Goal: Information Seeking & Learning: Learn about a topic

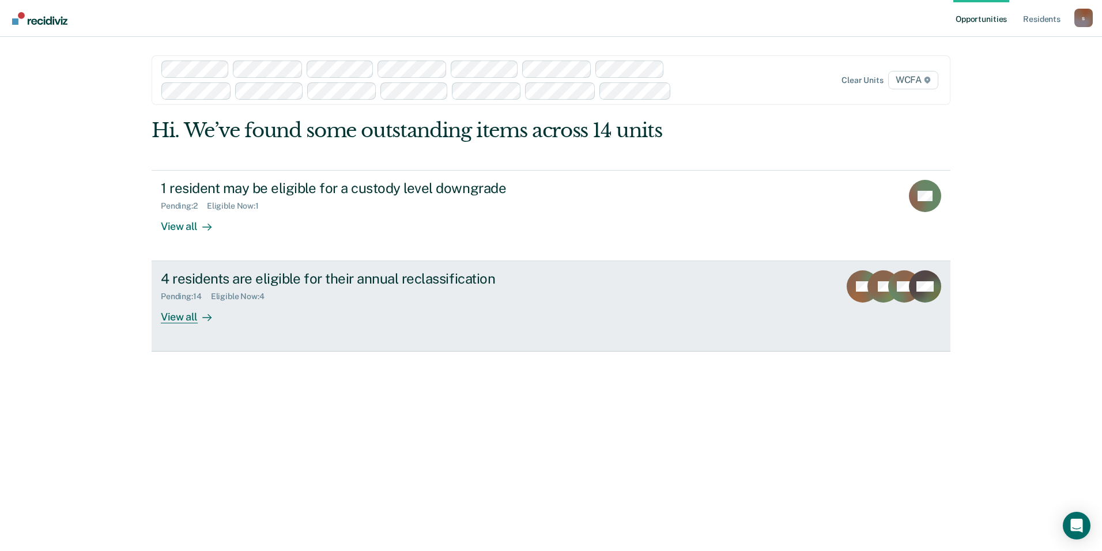
click at [187, 319] on div "View all" at bounding box center [193, 312] width 65 height 22
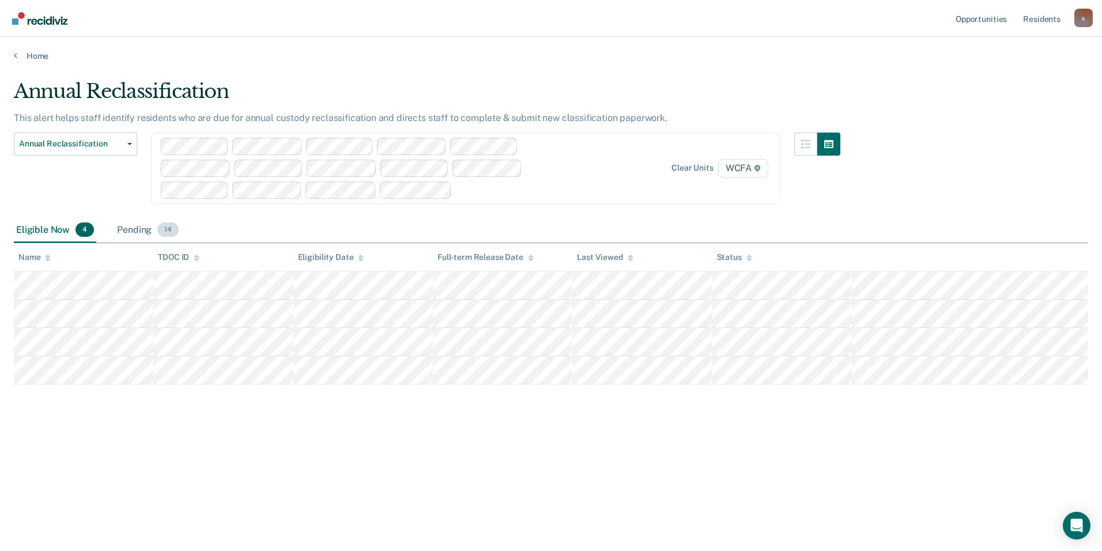
click at [138, 230] on div "Pending 14" at bounding box center [148, 230] width 66 height 25
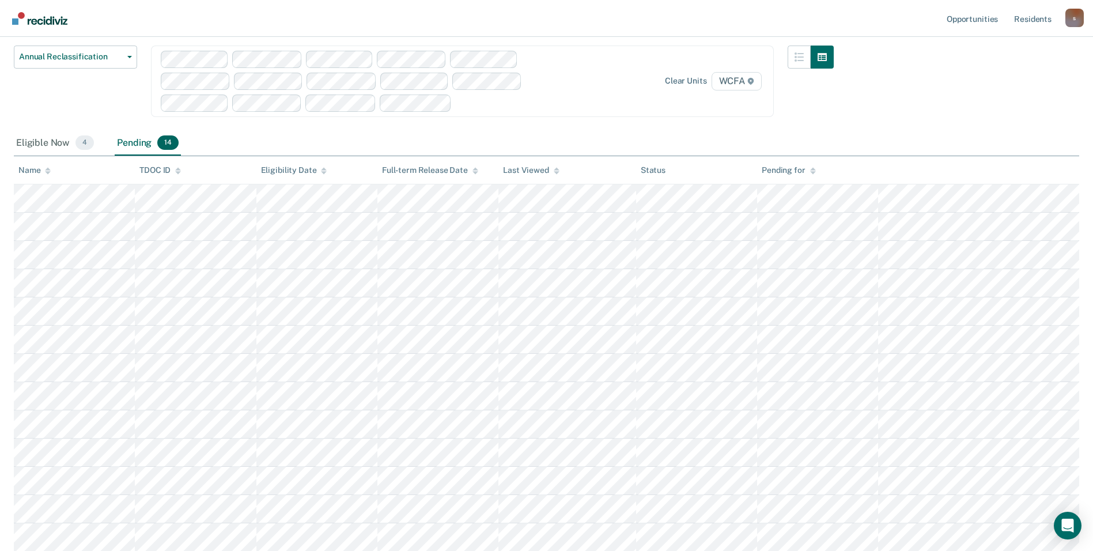
scroll to position [84, 0]
click at [528, 146] on div "Eligible Now 4 Pending 14" at bounding box center [546, 147] width 1065 height 26
click at [48, 149] on div "Eligible Now 4" at bounding box center [55, 146] width 82 height 25
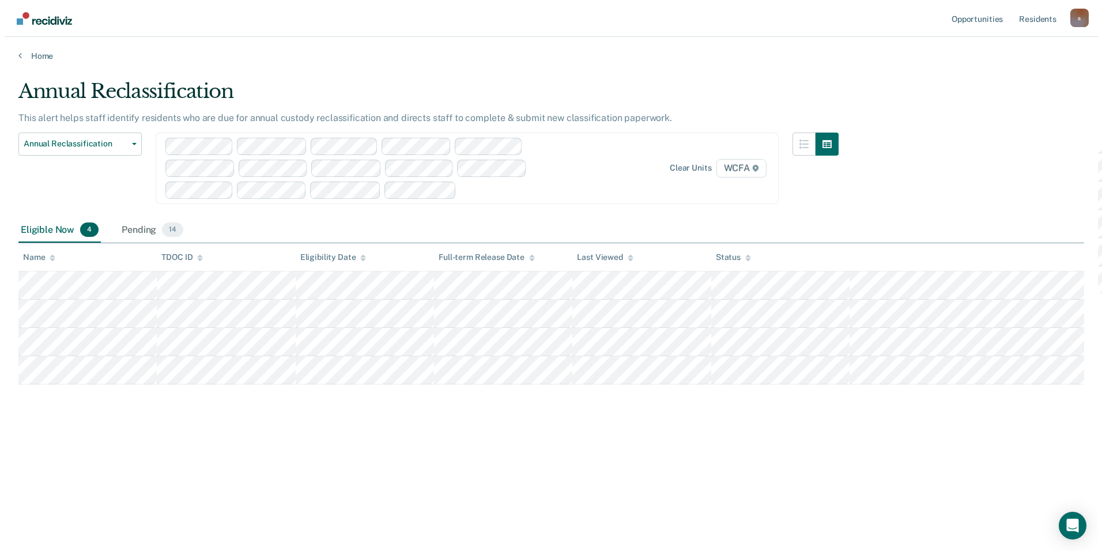
scroll to position [0, 0]
click at [300, 230] on div "Eligible Now 4 Pending 14" at bounding box center [551, 231] width 1074 height 26
click at [528, 209] on div "Annual Reclassification This alert helps staff identify residents who are due f…" at bounding box center [551, 272] width 1074 height 385
click at [428, 45] on div "Home" at bounding box center [551, 49] width 1102 height 24
click at [40, 58] on link "Home" at bounding box center [551, 56] width 1074 height 10
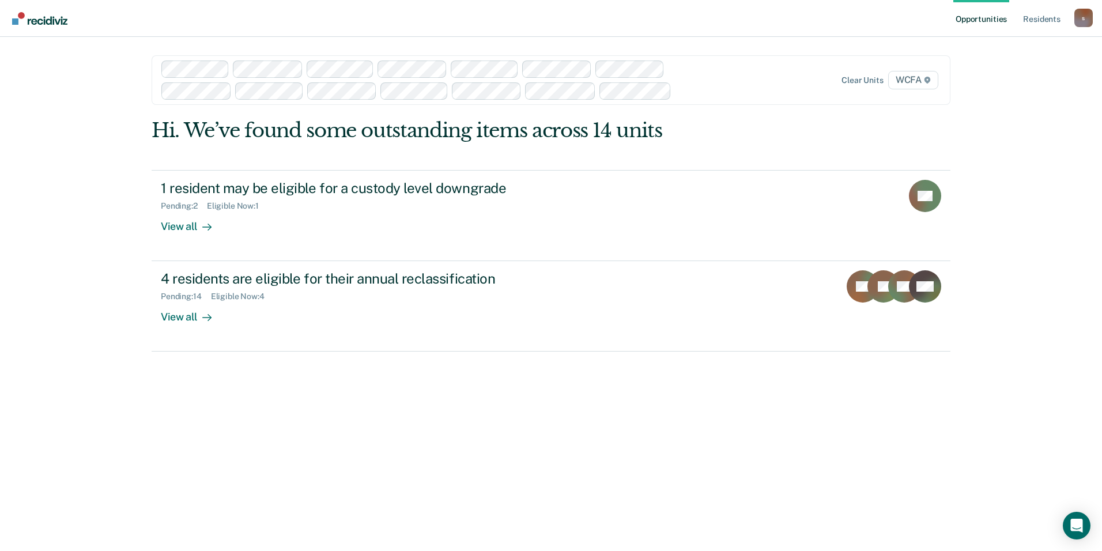
click at [528, 172] on div "Opportunities Resident s [EMAIL_ADDRESS][PERSON_NAME][DOMAIN_NAME] s Profile Ho…" at bounding box center [551, 275] width 1102 height 551
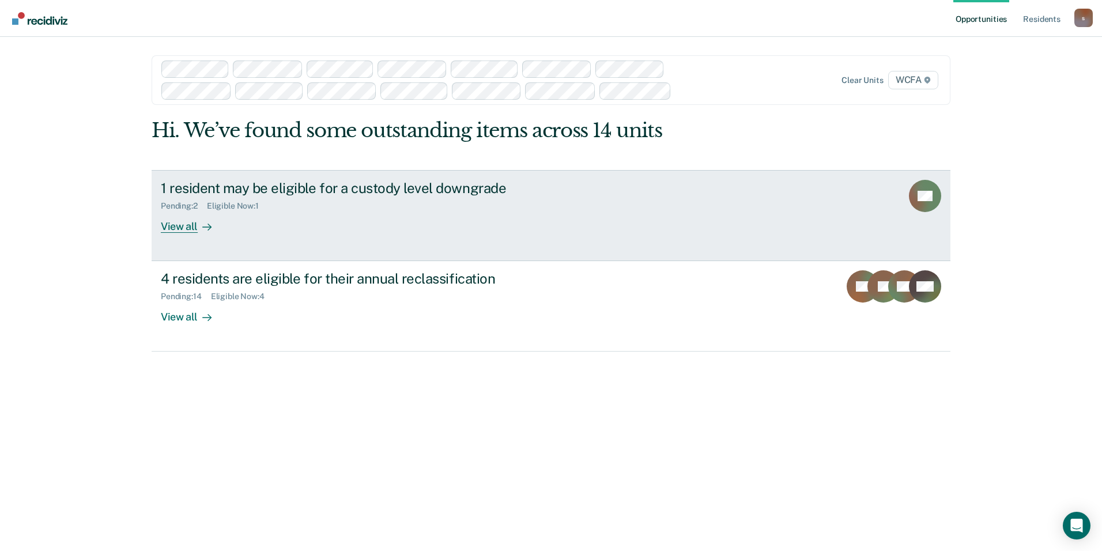
click at [185, 227] on div "View all" at bounding box center [193, 221] width 65 height 22
